Goal: Task Accomplishment & Management: Manage account settings

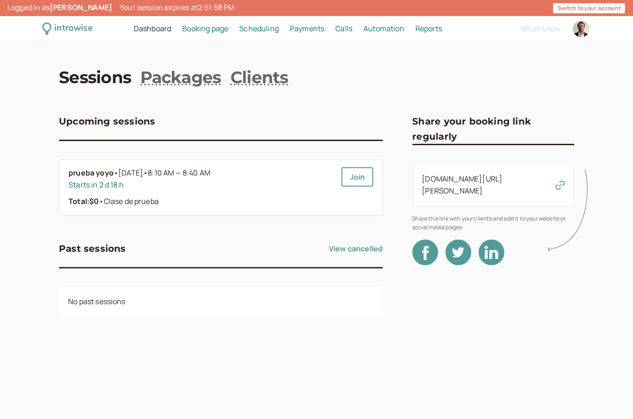
click at [304, 31] on span "Payments" at bounding box center [307, 28] width 34 height 10
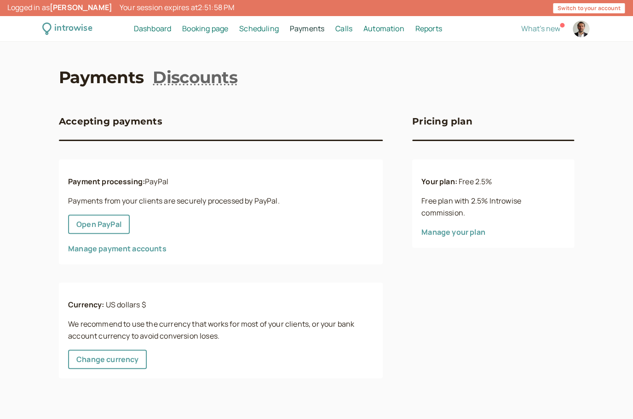
click at [252, 30] on span "Scheduling" at bounding box center [259, 28] width 40 height 10
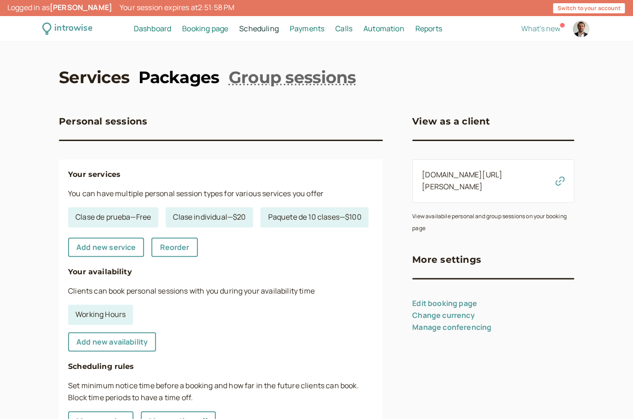
click at [196, 77] on link "Packages" at bounding box center [178, 77] width 80 height 23
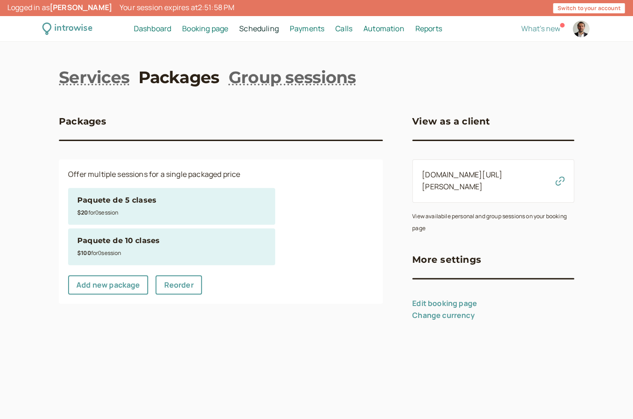
click at [128, 208] on div "$20 for 0 session" at bounding box center [171, 212] width 189 height 12
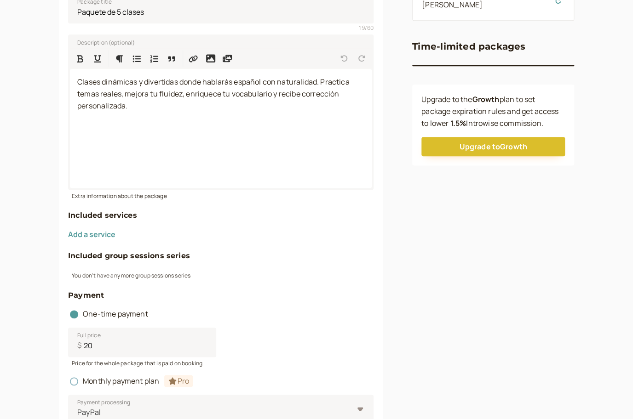
scroll to position [181, 0]
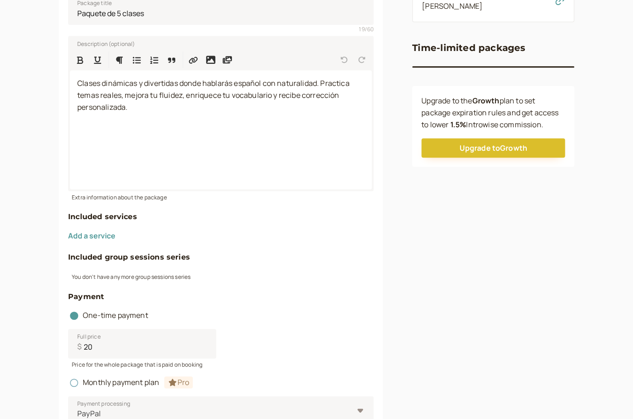
click at [82, 218] on h4 "Included services" at bounding box center [220, 217] width 305 height 12
click at [77, 253] on h4 "Included group sessions series" at bounding box center [220, 257] width 305 height 12
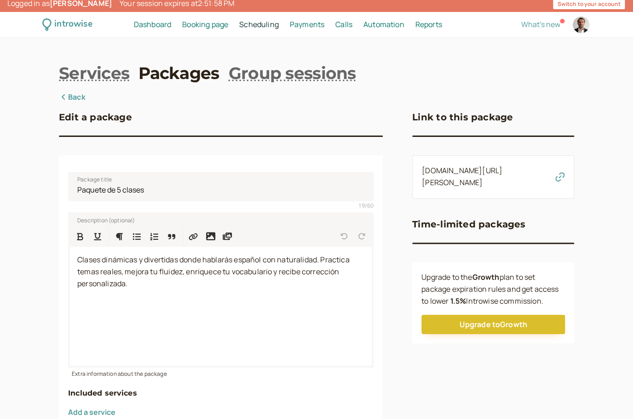
scroll to position [3, 0]
